Goal: Complete application form

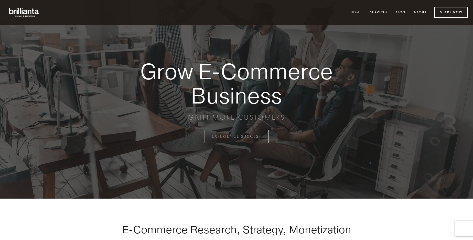
scroll to position [1341, 0]
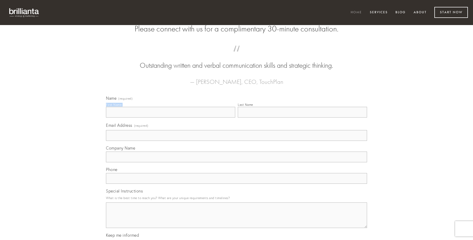
type input "[PERSON_NAME]"
click at [302, 118] on input "Last Name" at bounding box center [302, 112] width 129 height 11
type input "[PERSON_NAME]"
click at [236, 141] on input "Email Address (required)" at bounding box center [236, 135] width 261 height 11
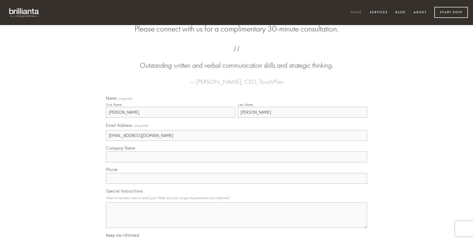
type input "[EMAIL_ADDRESS][DOMAIN_NAME]"
click at [236, 162] on input "Company Name" at bounding box center [236, 157] width 261 height 11
type input "ut"
click at [236, 184] on input "text" at bounding box center [236, 178] width 261 height 11
click at [236, 220] on textarea "Special Instructions" at bounding box center [236, 216] width 261 height 26
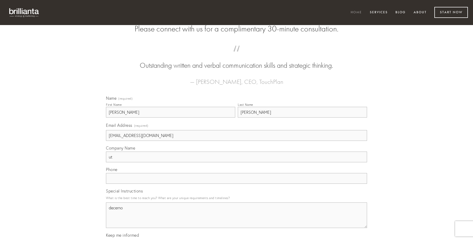
type textarea "decerno"
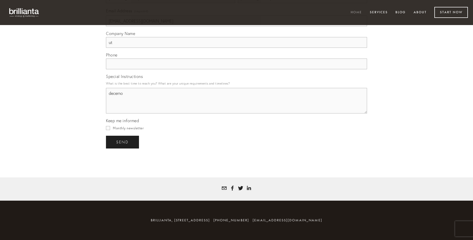
click at [123, 142] on span "send" at bounding box center [122, 142] width 13 height 5
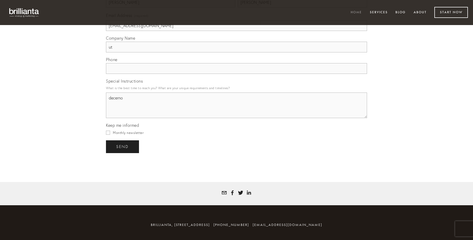
scroll to position [1326, 0]
